Goal: Task Accomplishment & Management: Use online tool/utility

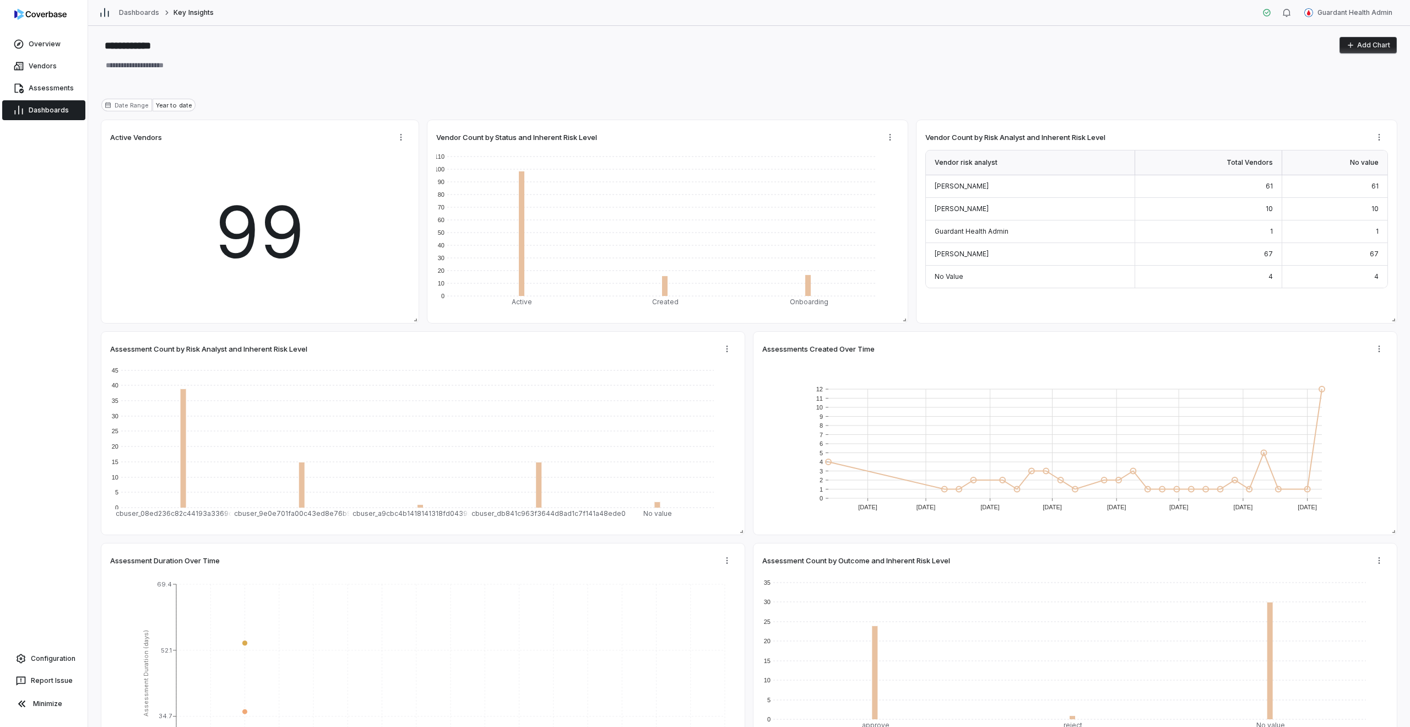
type textarea "*"
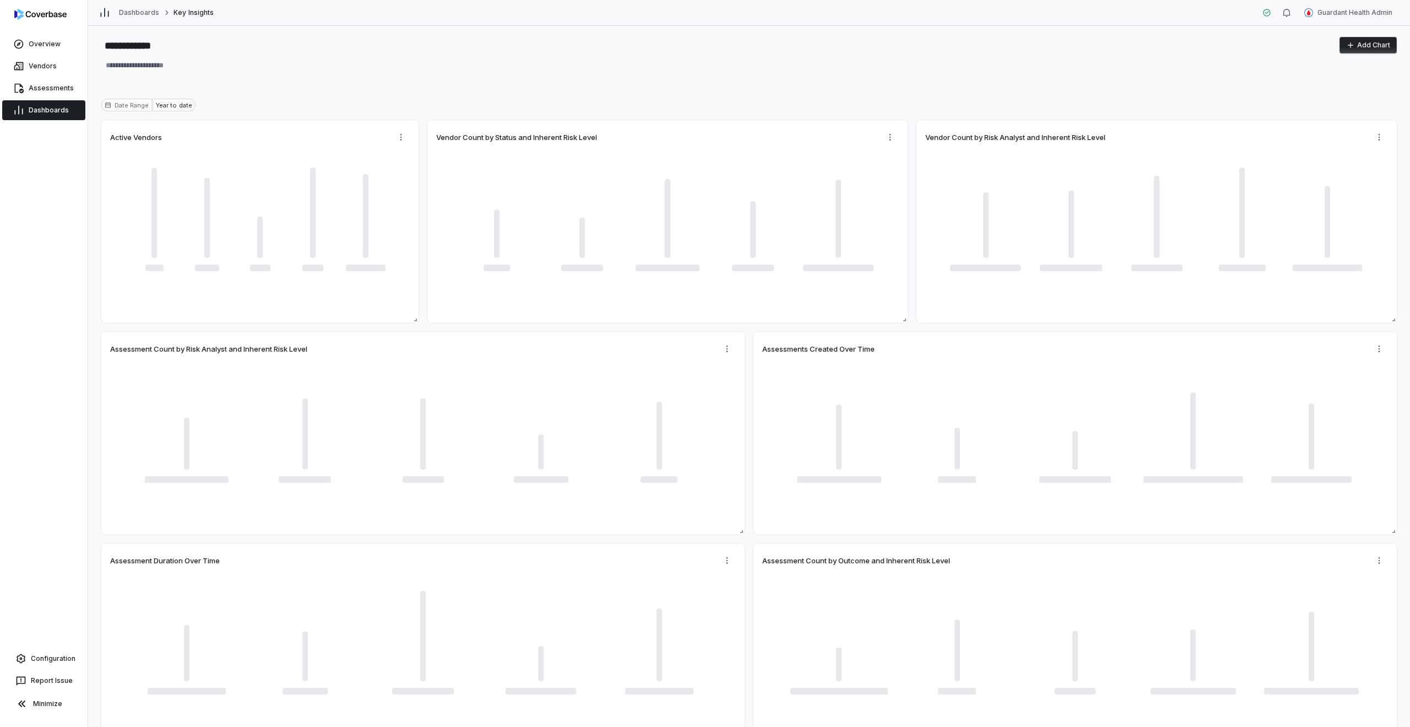
type textarea "*"
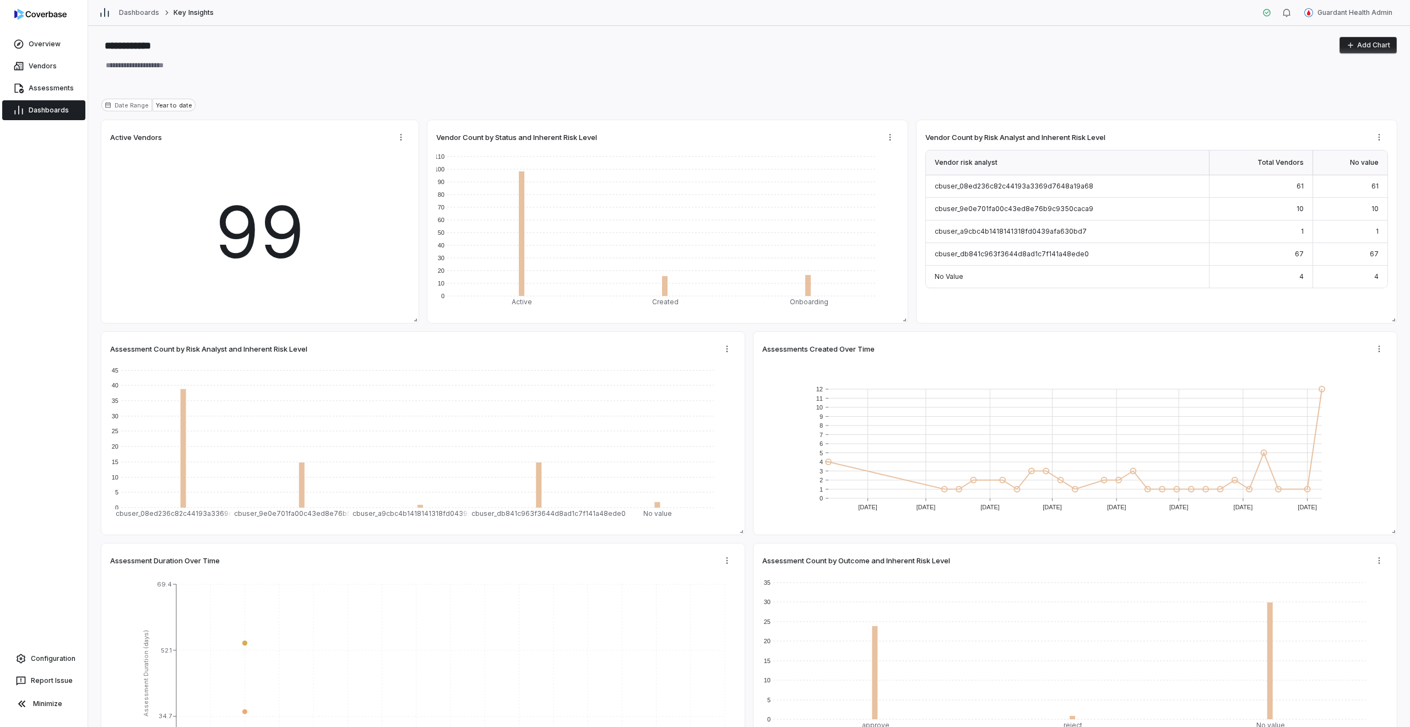
type textarea "*"
click at [50, 150] on div "Overview Vendors Assessments Dashboards Configuration Report Issue Minimize" at bounding box center [44, 363] width 88 height 727
click at [44, 50] on link "Overview" at bounding box center [43, 44] width 83 height 20
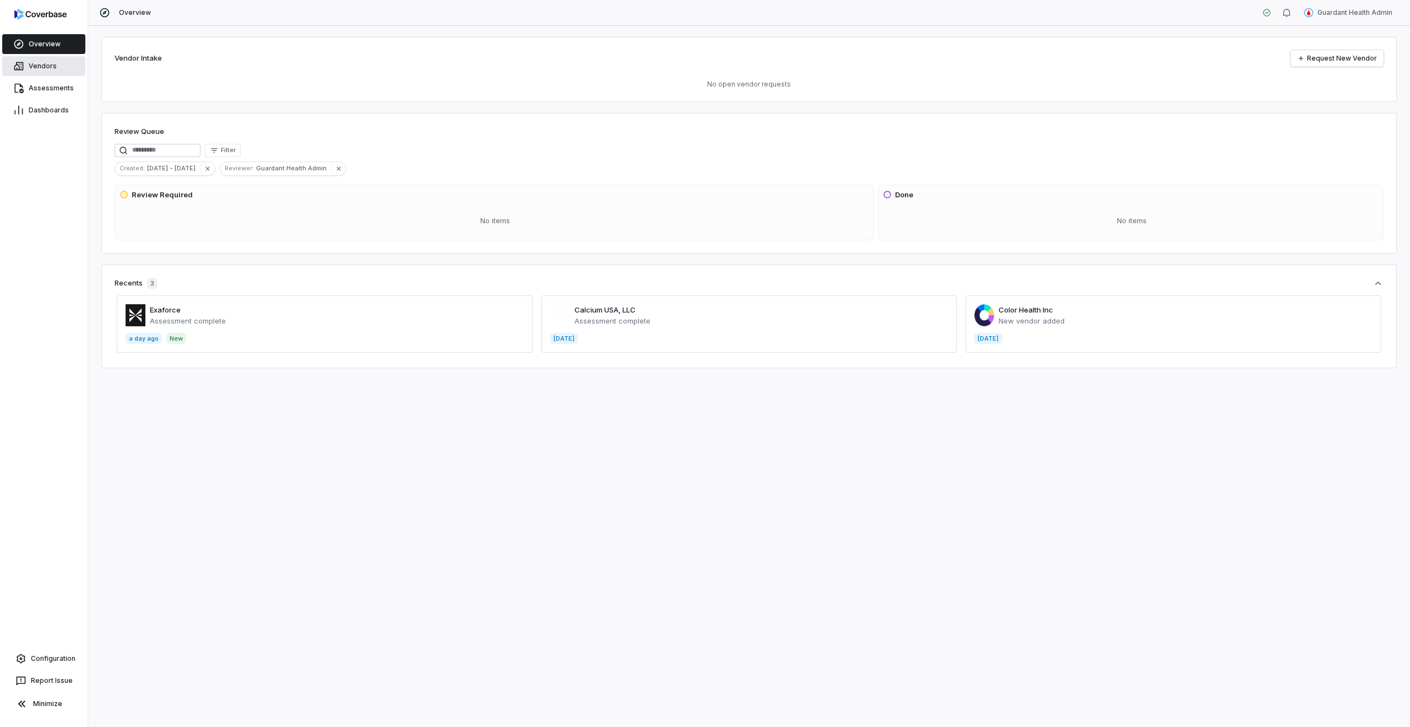
click at [43, 67] on span "Vendors" at bounding box center [43, 66] width 28 height 9
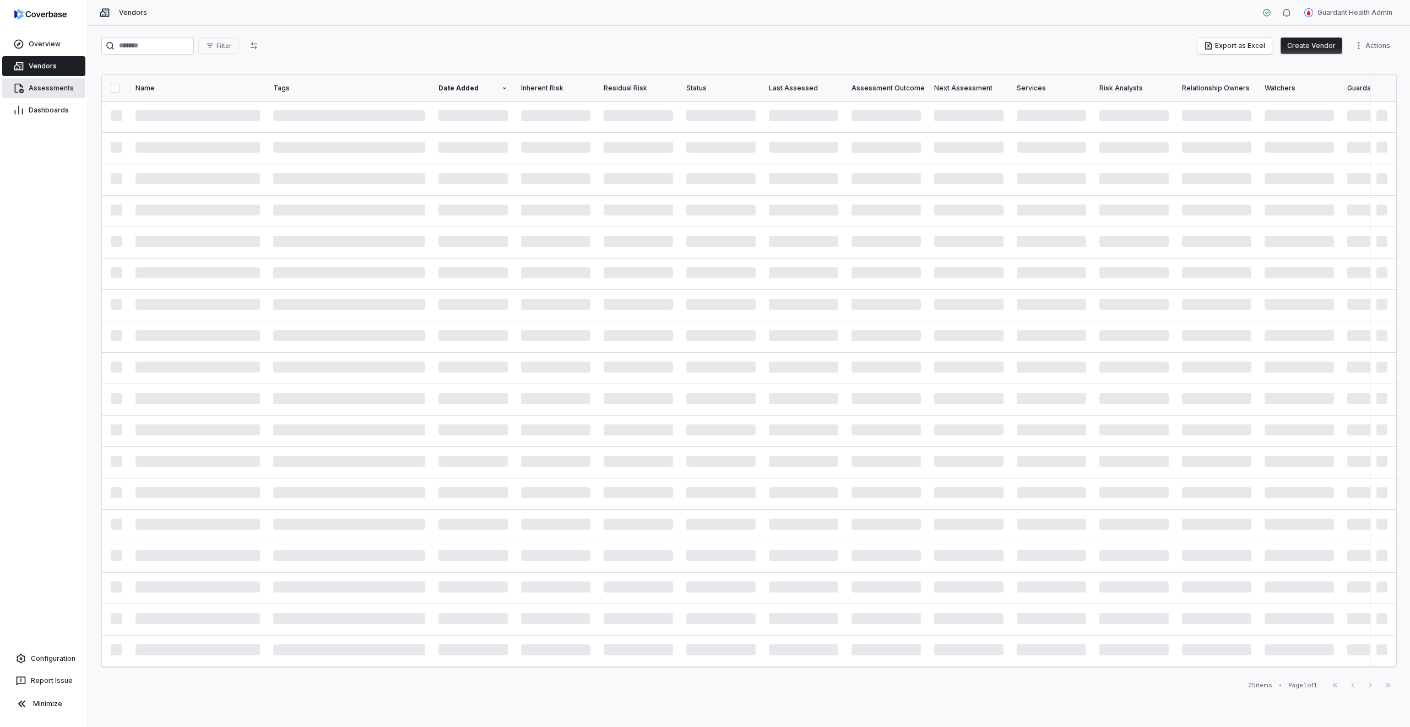
click at [42, 84] on span "Assessments" at bounding box center [51, 88] width 45 height 9
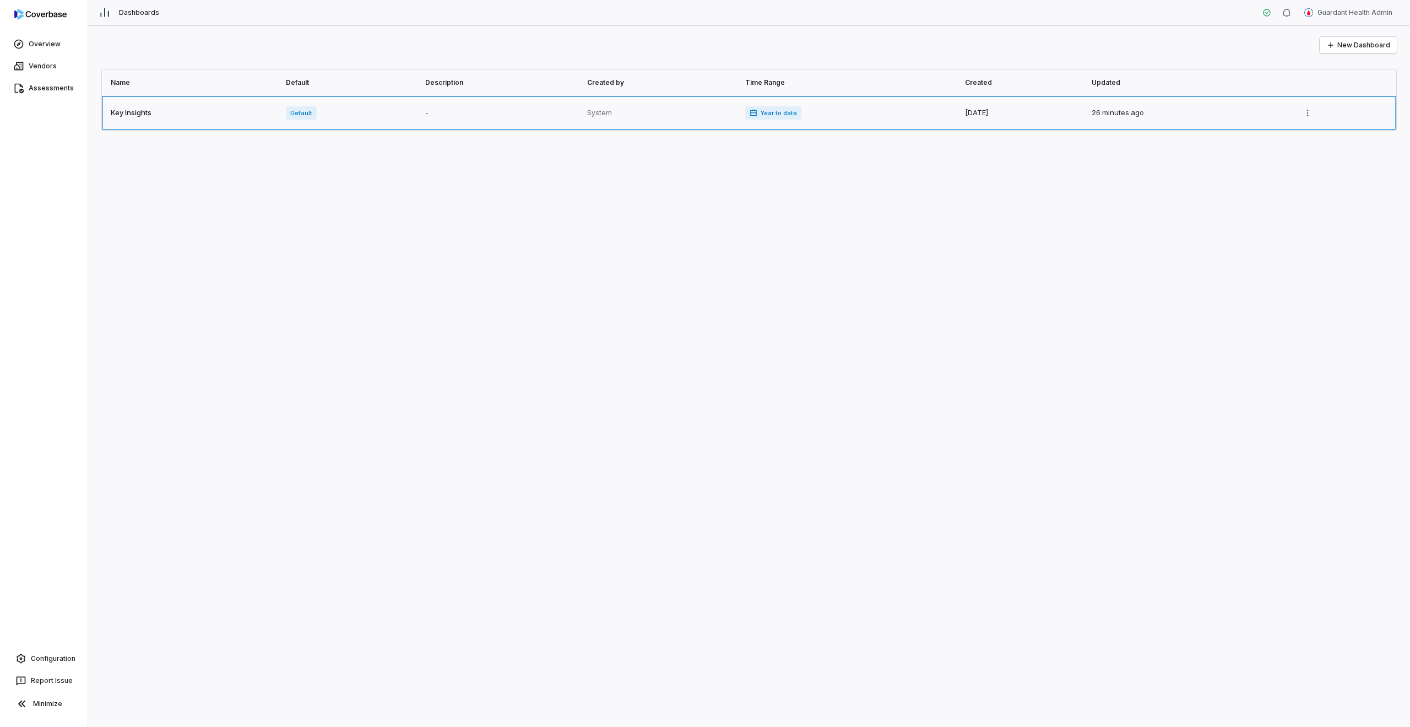
click at [218, 100] on link at bounding box center [190, 113] width 177 height 34
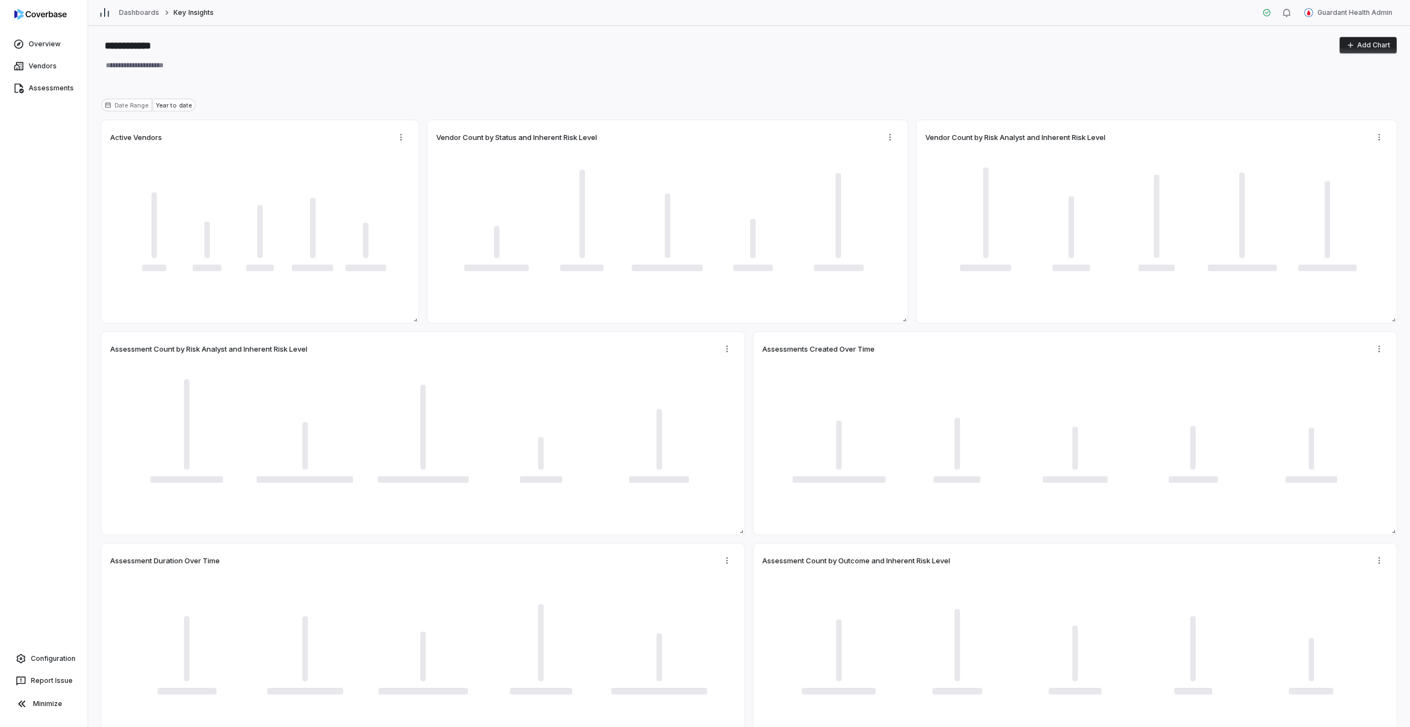
type textarea "*"
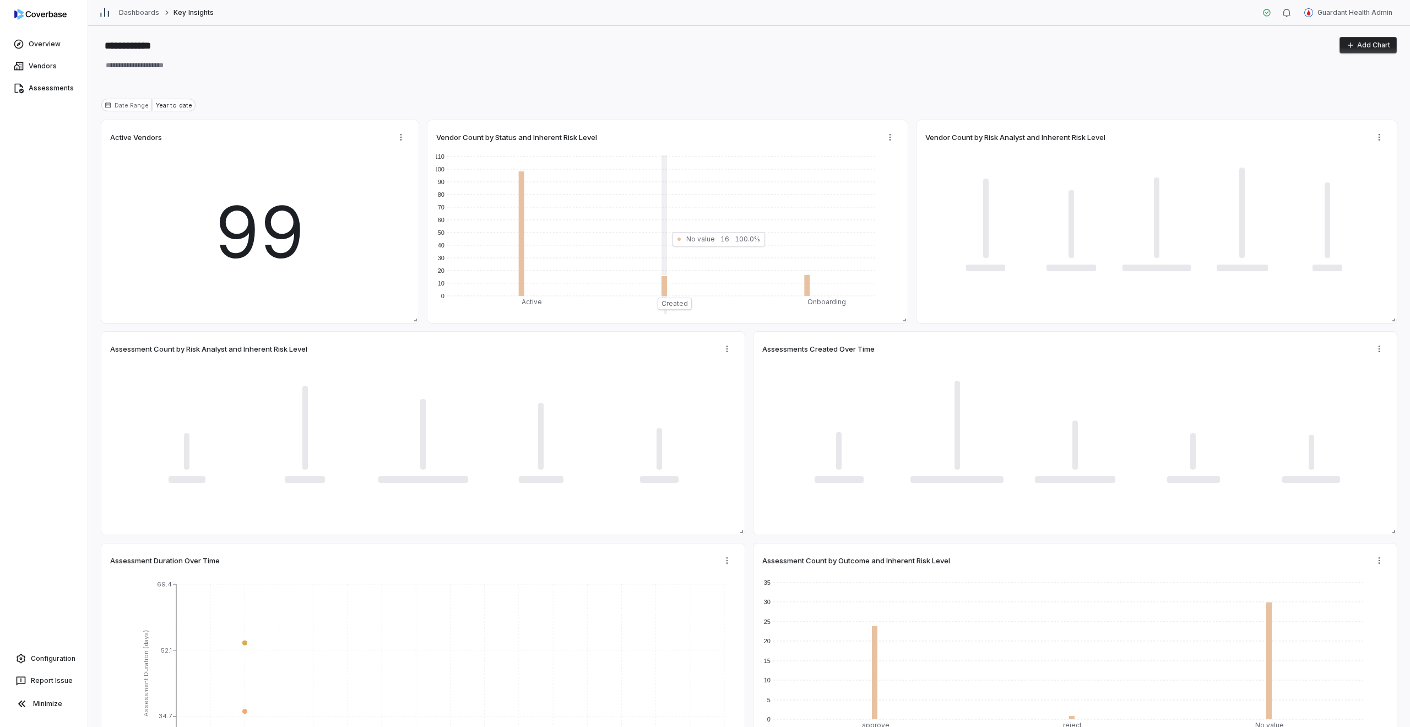
type textarea "*"
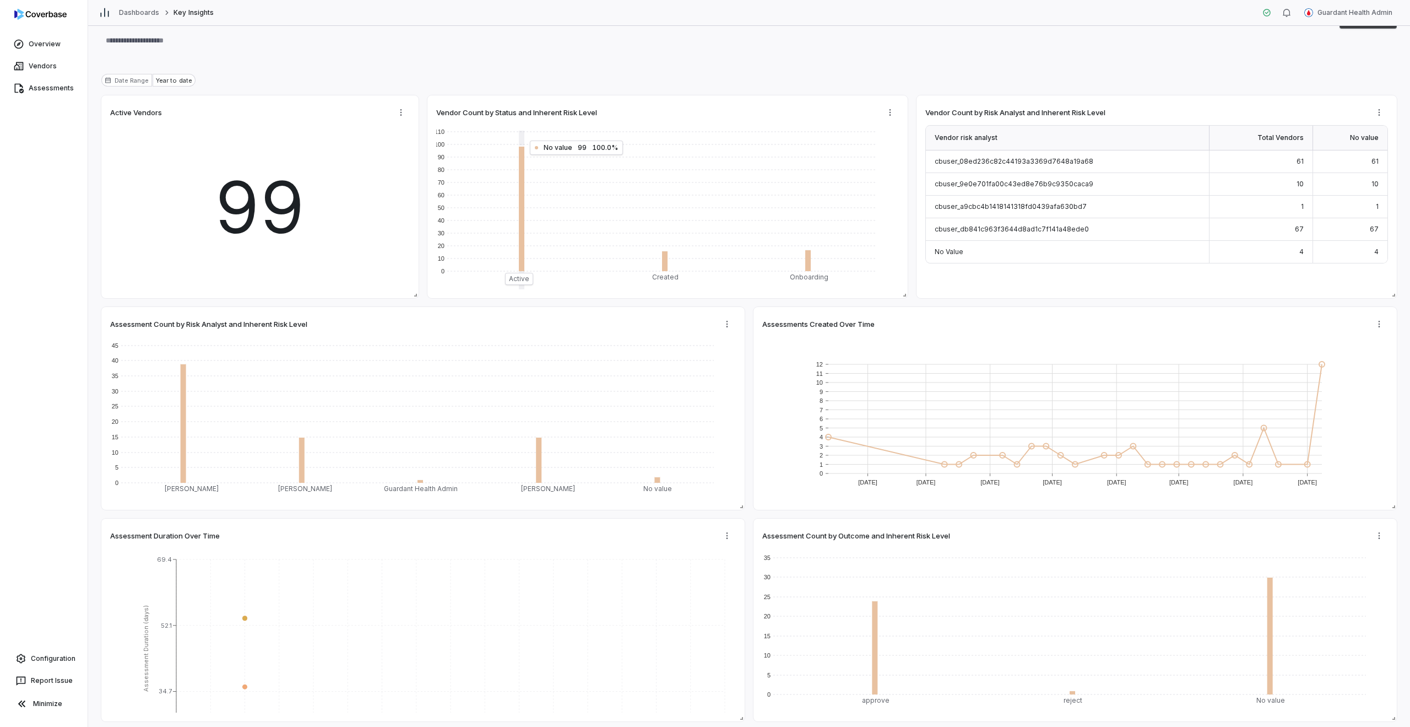
scroll to position [63, 0]
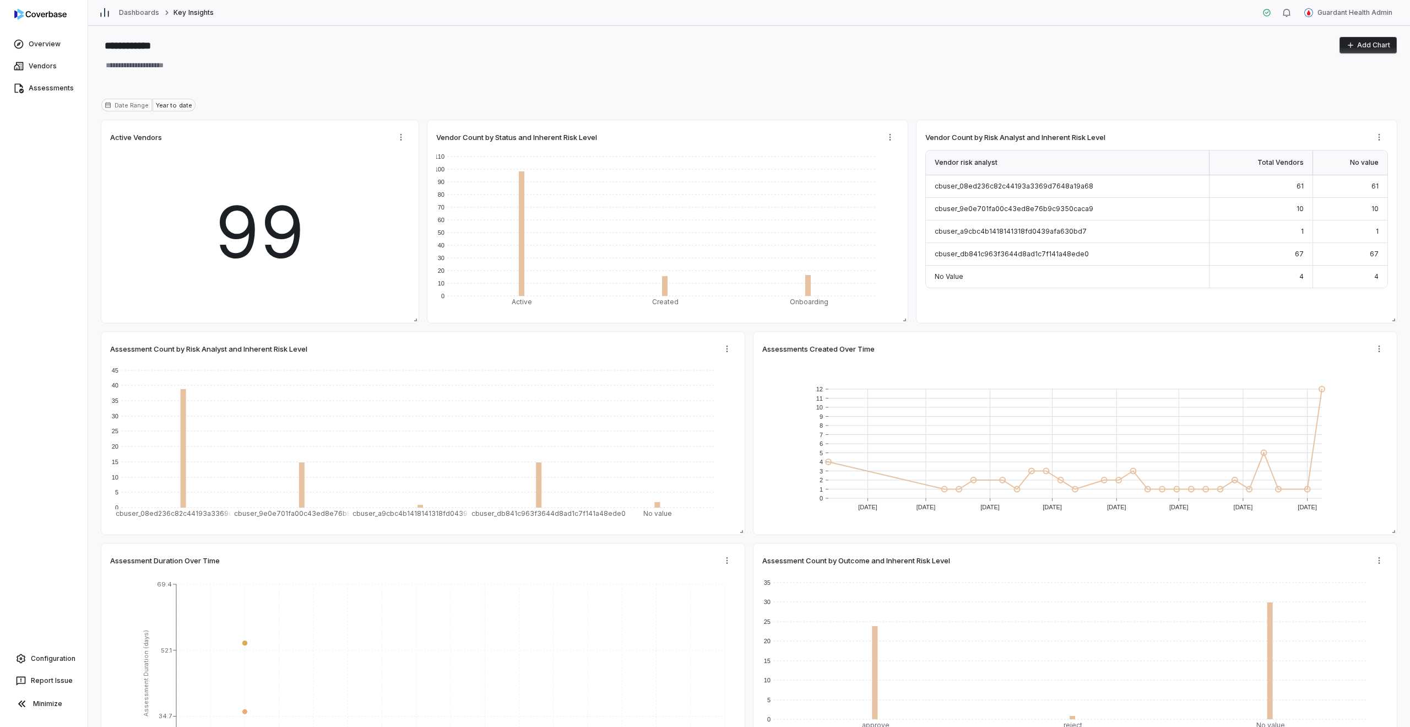
type textarea "*"
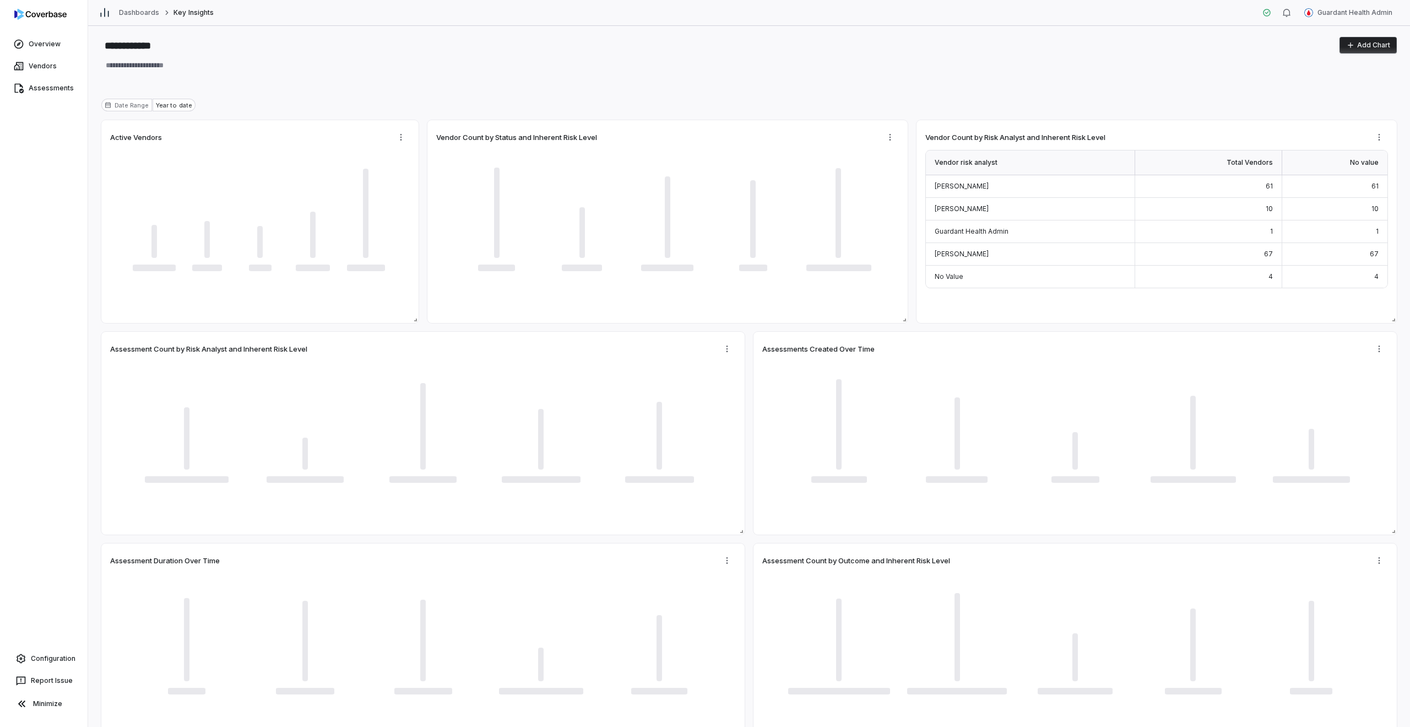
type textarea "*"
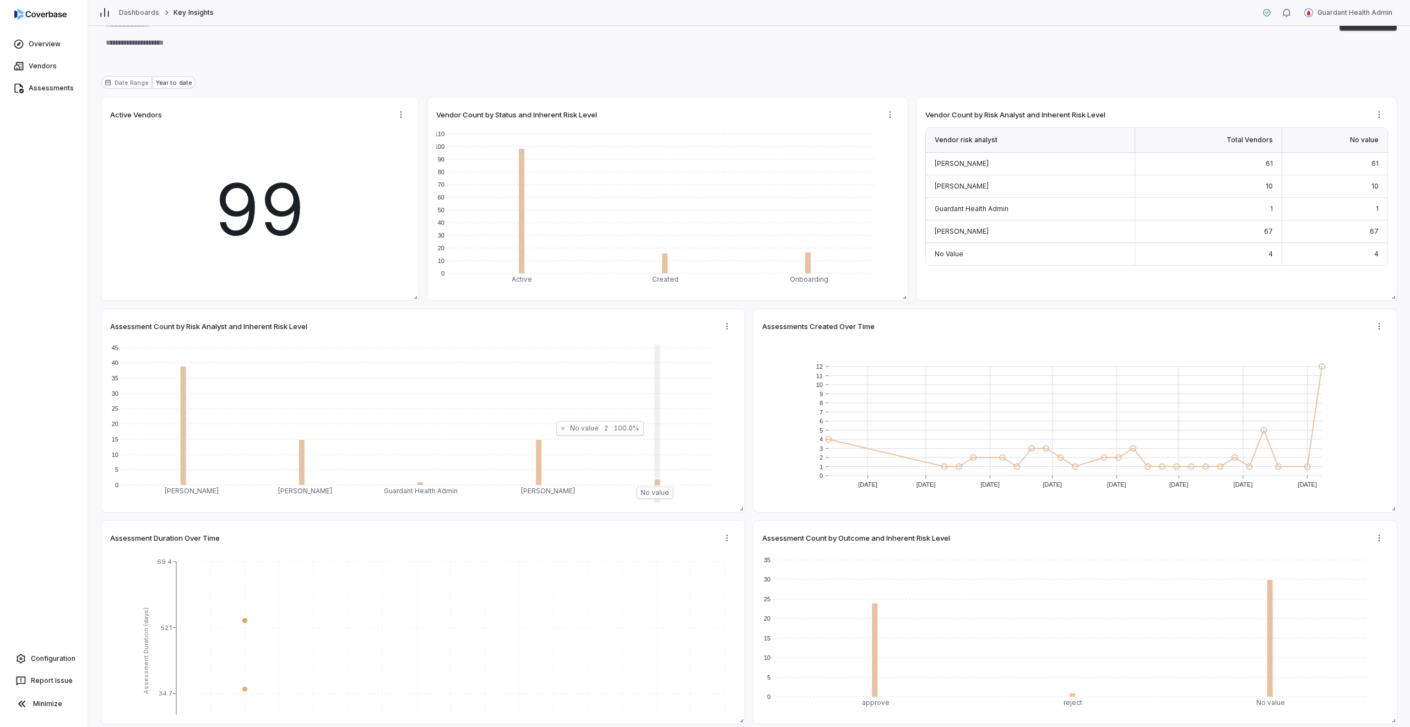
scroll to position [63, 0]
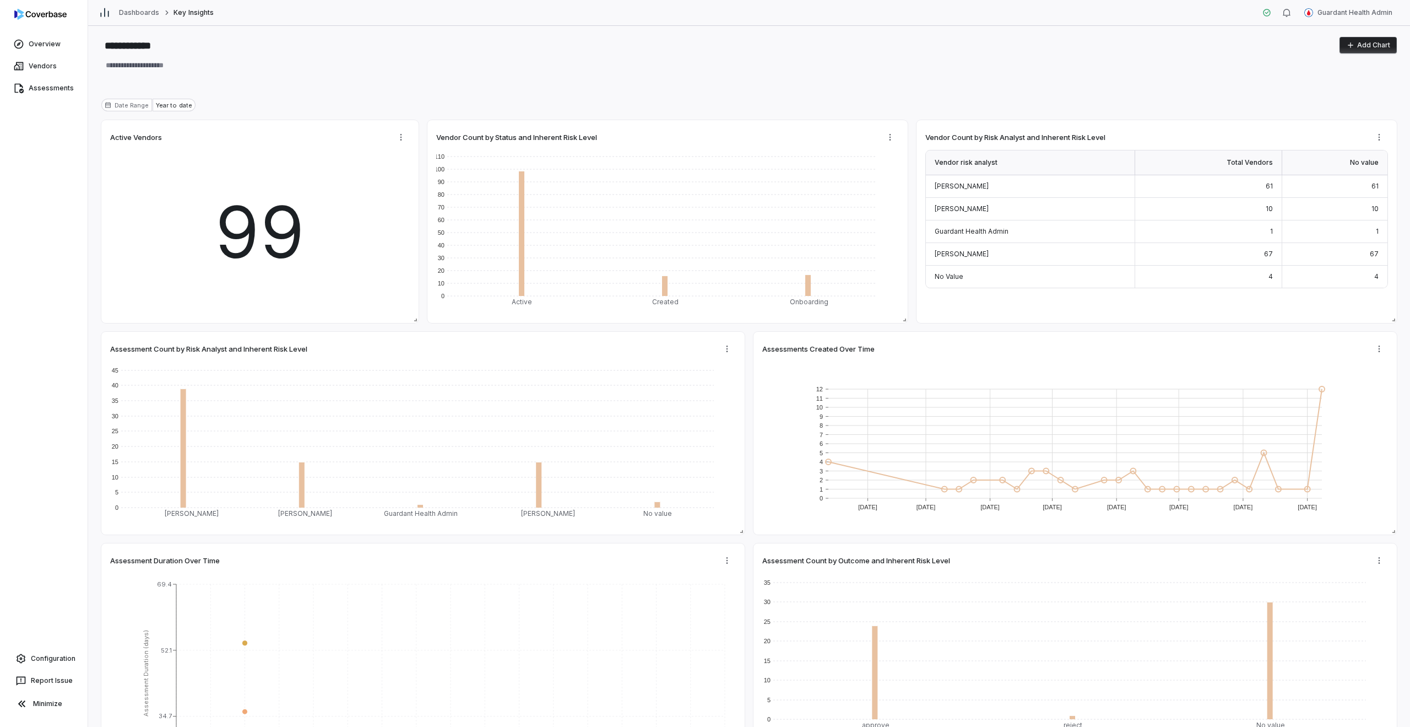
click at [1151, 107] on div "Date Range Year to date" at bounding box center [749, 109] width 1296 height 21
type textarea "*"
